Goal: Complete application form: Complete application form

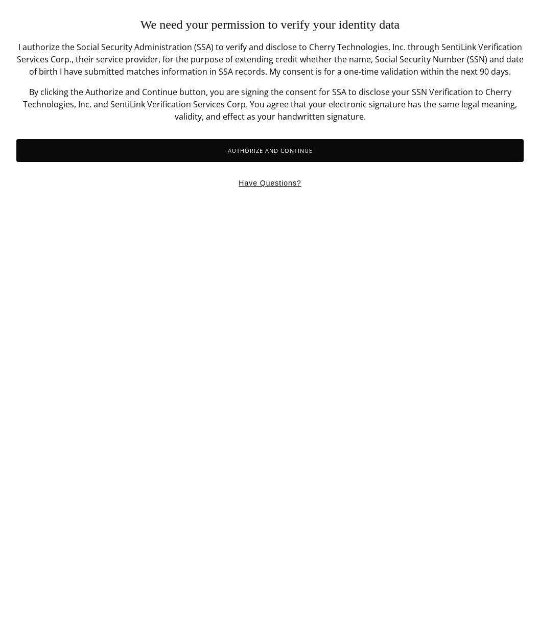
click at [321, 155] on button "Authorize and Continue" at bounding box center [269, 150] width 507 height 23
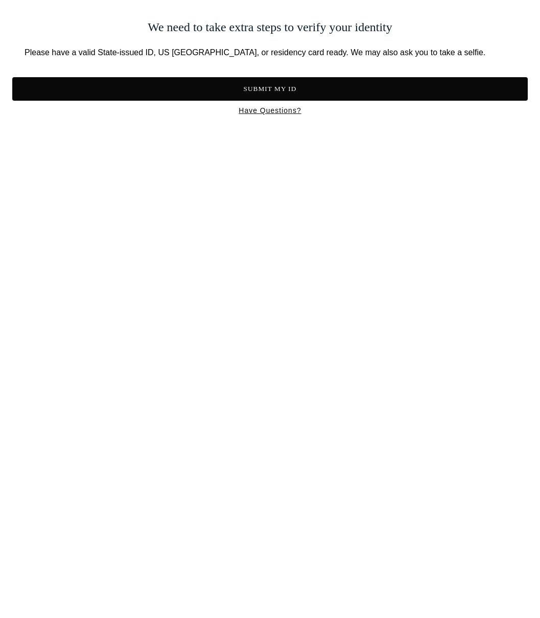
click at [324, 85] on button "Submit My ID" at bounding box center [269, 88] width 515 height 23
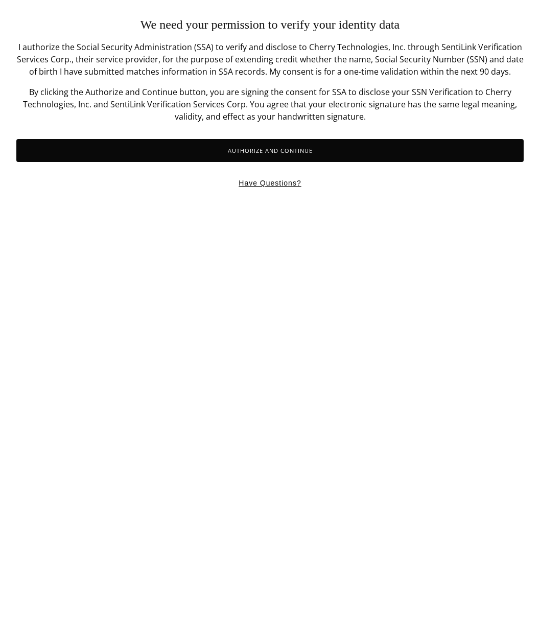
click at [179, 23] on span "We need your permission to verify your identity data" at bounding box center [269, 24] width 259 height 13
click at [316, 153] on button "Authorize and Continue" at bounding box center [269, 150] width 507 height 23
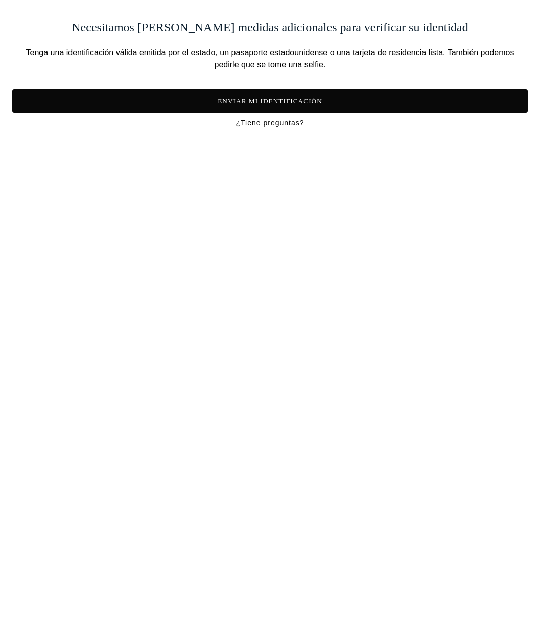
click at [300, 103] on button "Enviar mi identificación" at bounding box center [269, 100] width 515 height 23
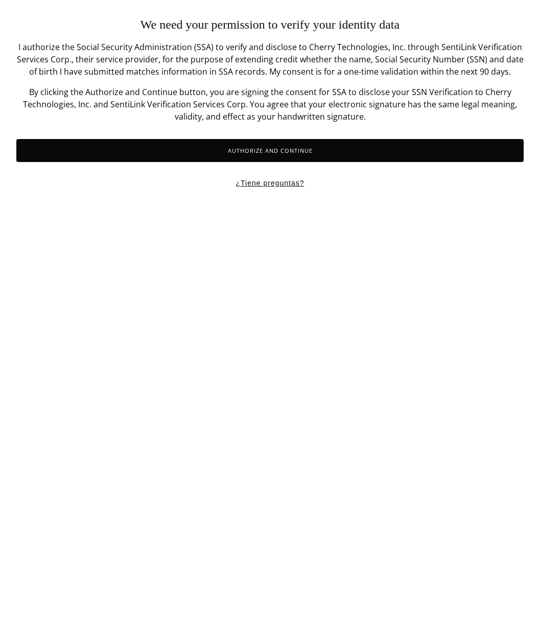
click at [312, 154] on button "Authorize and Continue" at bounding box center [269, 150] width 507 height 23
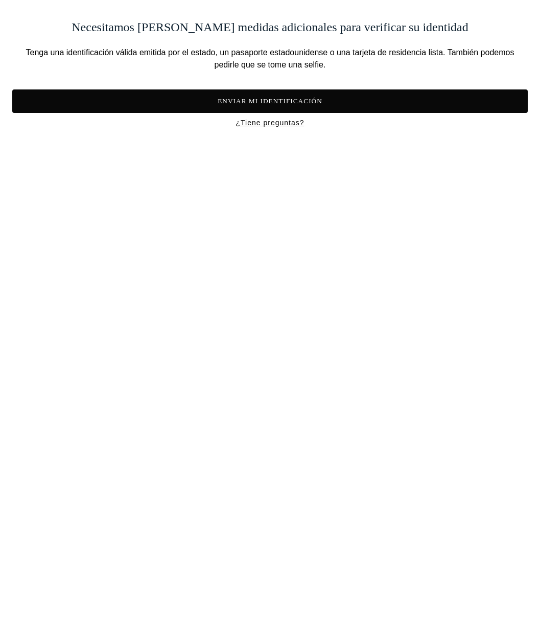
click at [297, 100] on button "Enviar mi identificación" at bounding box center [269, 100] width 515 height 23
